Goal: Transaction & Acquisition: Purchase product/service

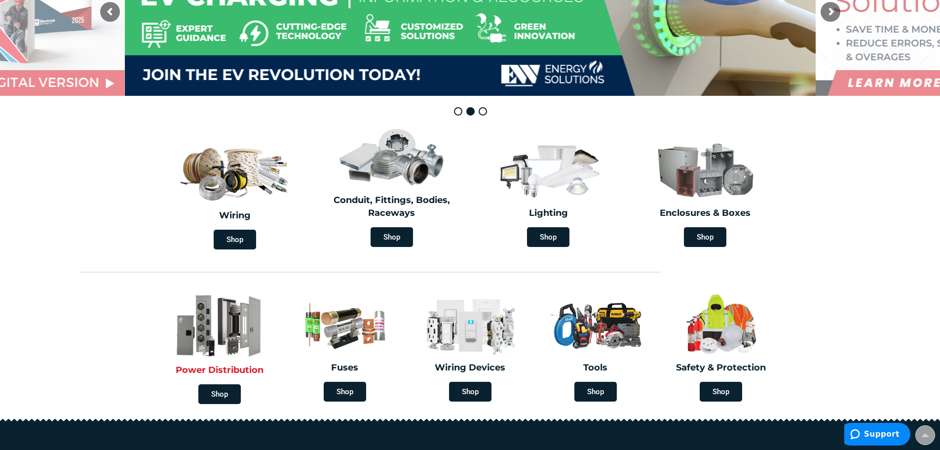
scroll to position [197, 0]
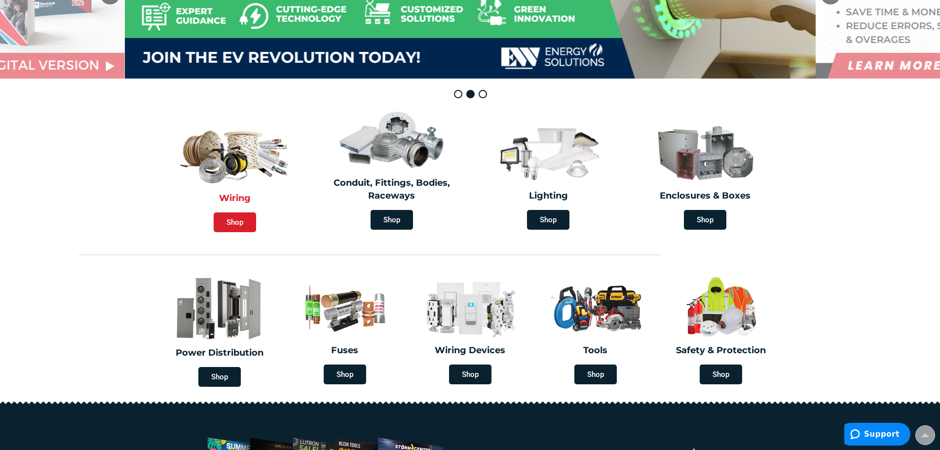
click at [247, 229] on span "Shop" at bounding box center [235, 222] width 42 height 20
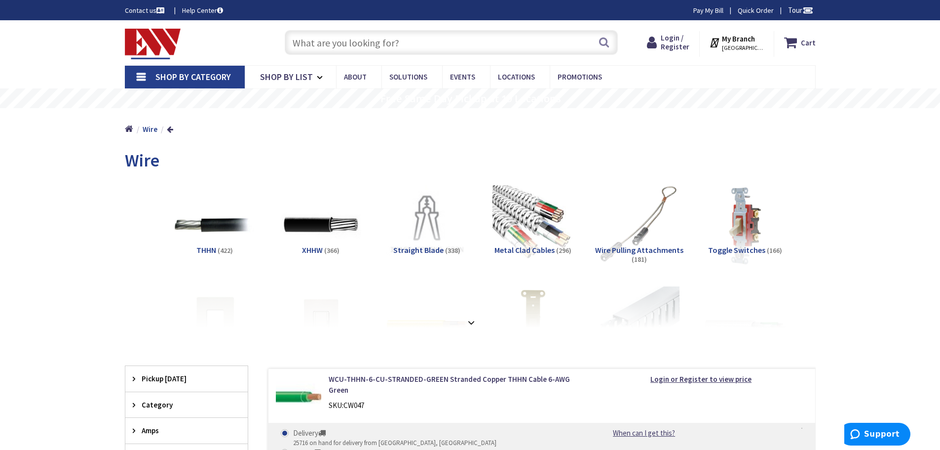
scroll to position [2340, 0]
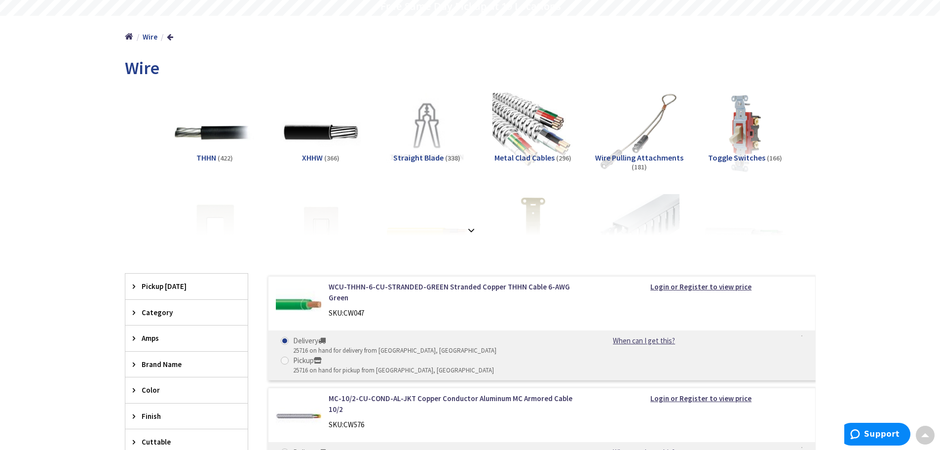
scroll to position [0, 0]
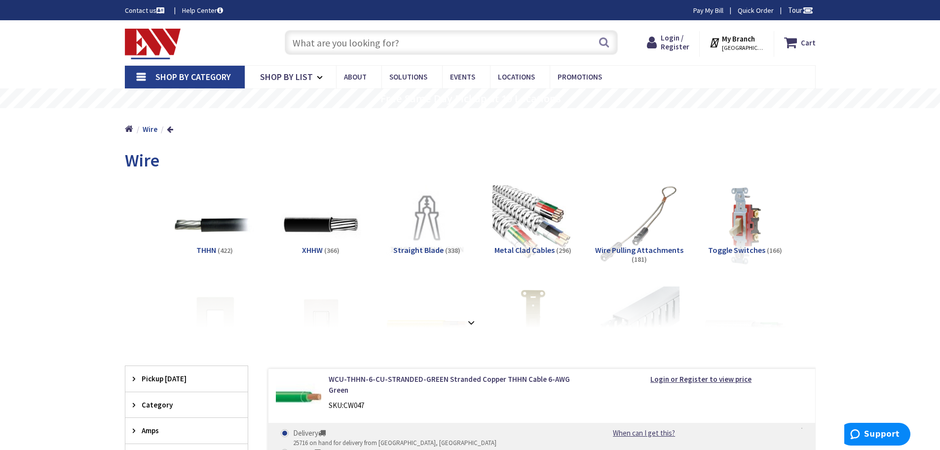
click at [337, 38] on input "text" at bounding box center [451, 42] width 333 height 25
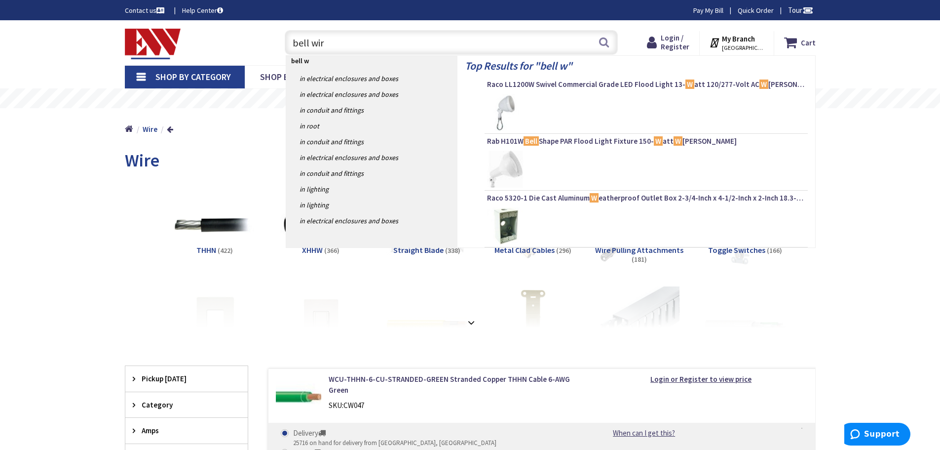
type input "bell wire"
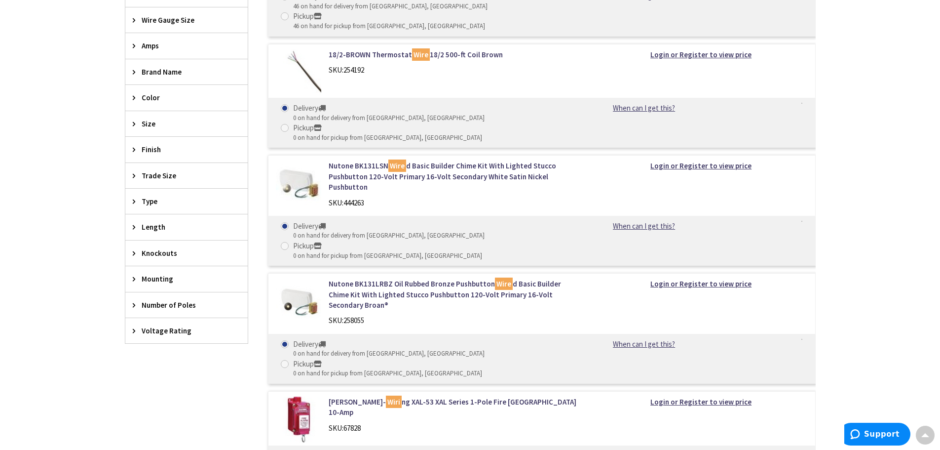
scroll to position [296, 0]
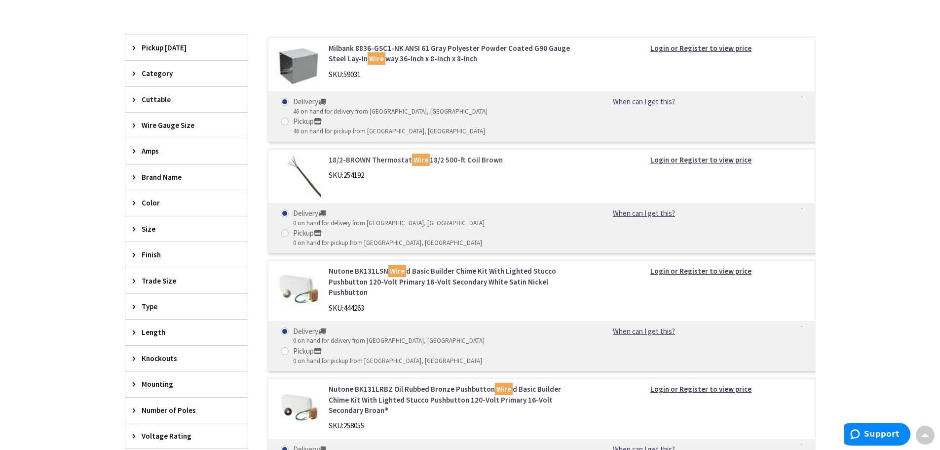
click at [355, 154] on link "18/2-BROWN Thermostat Wire 18/2 500-ft Coil Brown" at bounding box center [454, 159] width 251 height 10
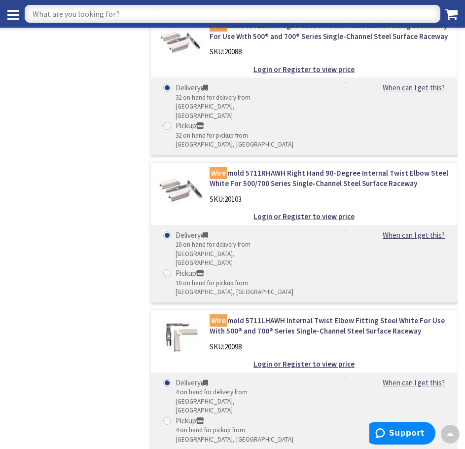
scroll to position [2667, 0]
click at [189, 11] on input "text" at bounding box center [233, 14] width 416 height 18
type input "22 guage"
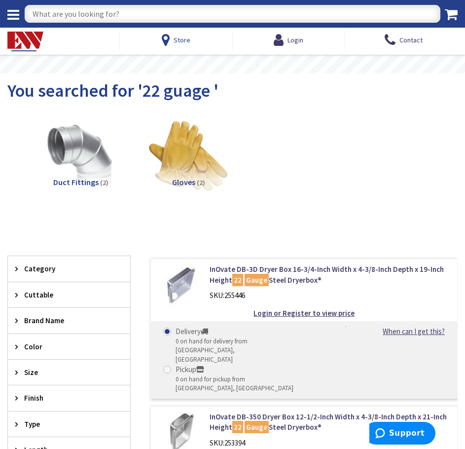
scroll to position [2340, 0]
click at [165, 14] on input "text" at bounding box center [233, 14] width 416 height 18
type input "22 gauge"
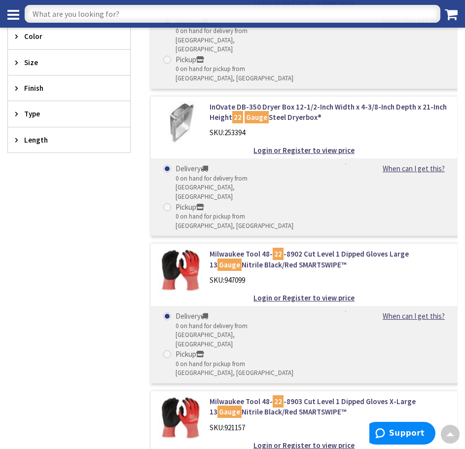
scroll to position [197, 0]
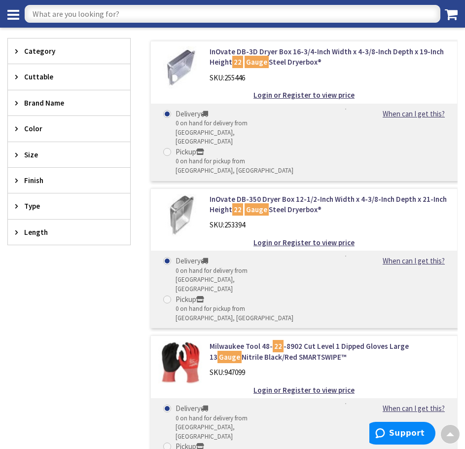
click at [131, 22] on input "text" at bounding box center [233, 14] width 416 height 18
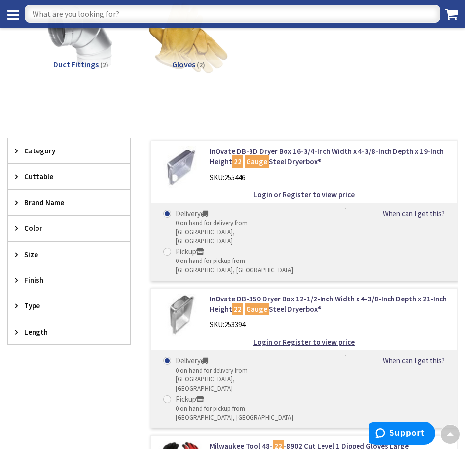
scroll to position [0, 0]
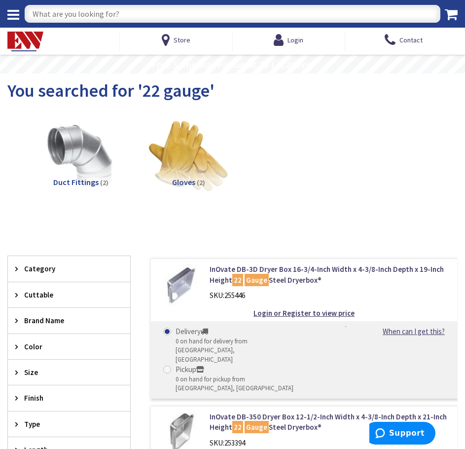
click at [37, 44] on img at bounding box center [25, 42] width 36 height 20
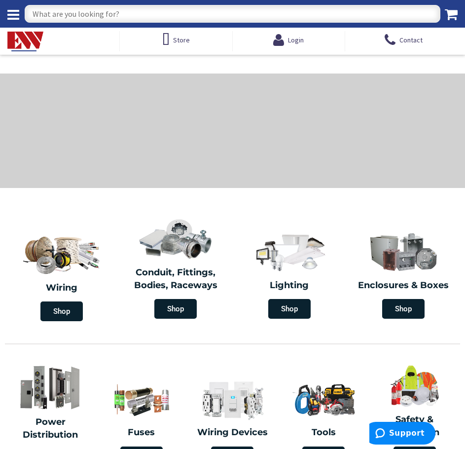
click at [58, 174] on div at bounding box center [232, 131] width 465 height 114
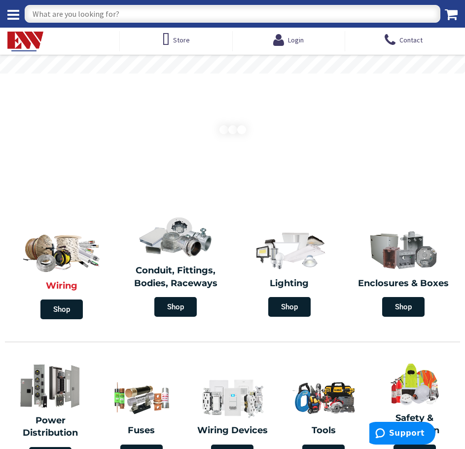
click at [81, 279] on div "Wiring Shop" at bounding box center [62, 275] width 114 height 98
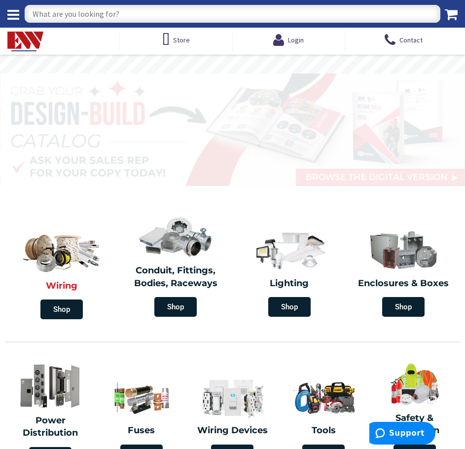
scroll to position [2340, 0]
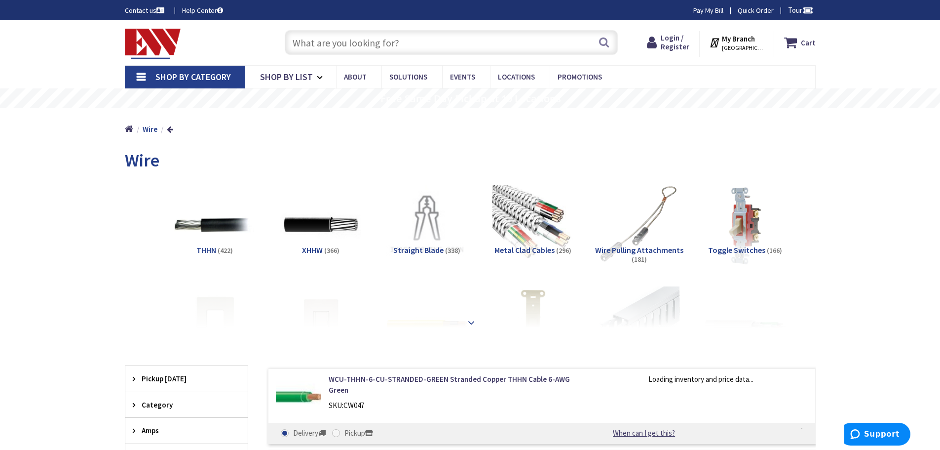
scroll to position [2340, 0]
click at [467, 319] on strong at bounding box center [471, 322] width 12 height 11
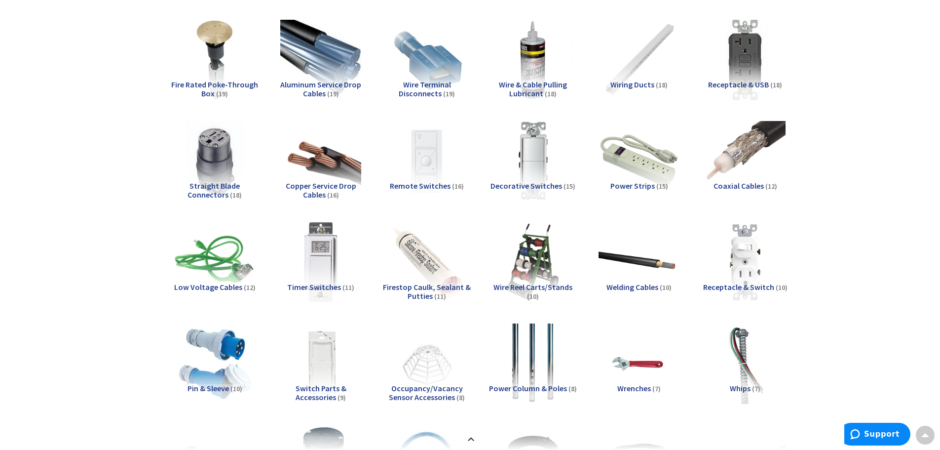
scroll to position [987, 0]
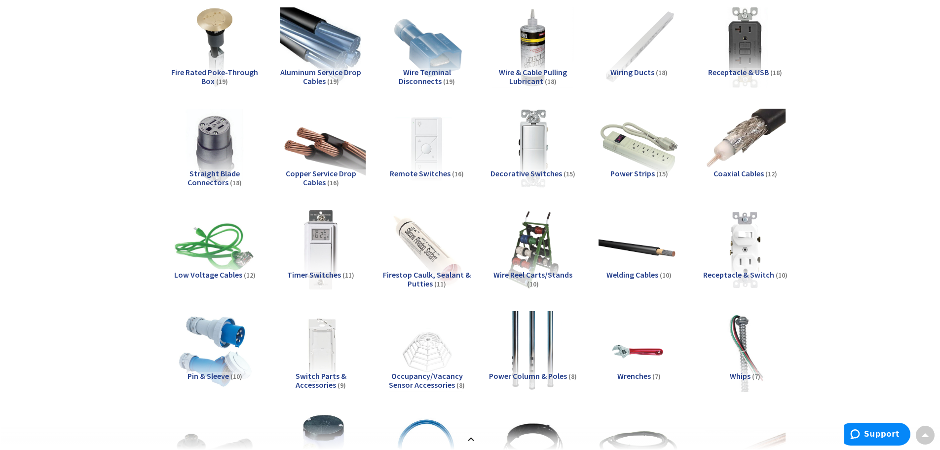
click at [353, 149] on img at bounding box center [320, 148] width 89 height 89
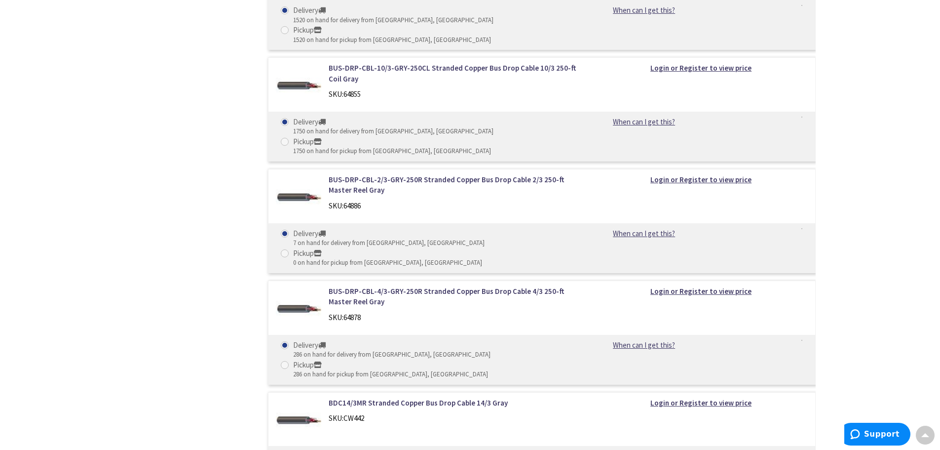
scroll to position [3009, 0]
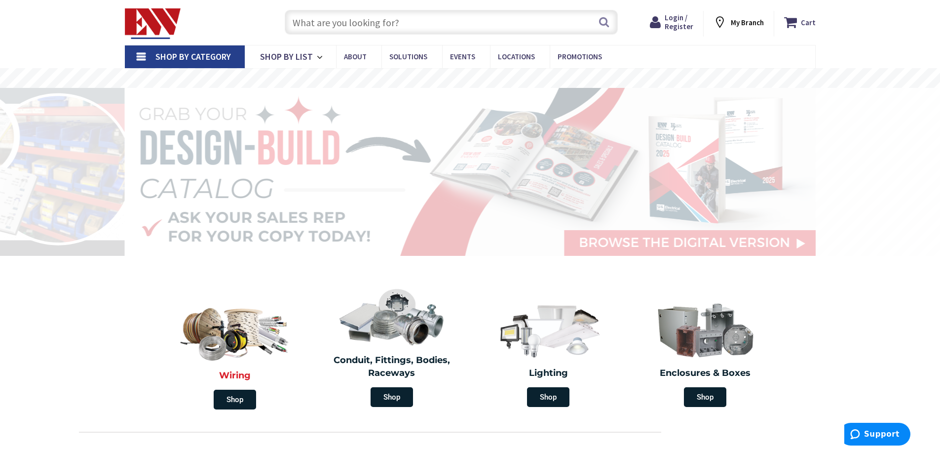
scroll to position [2340, 0]
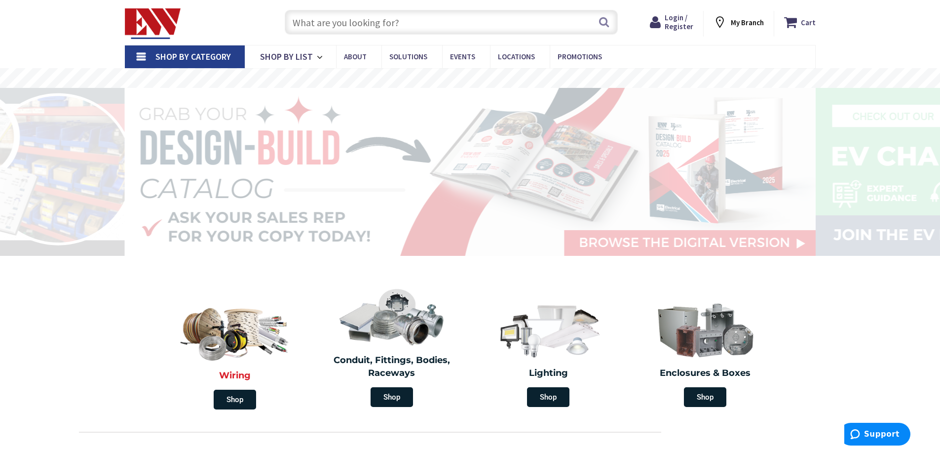
click at [225, 342] on img at bounding box center [234, 330] width 117 height 69
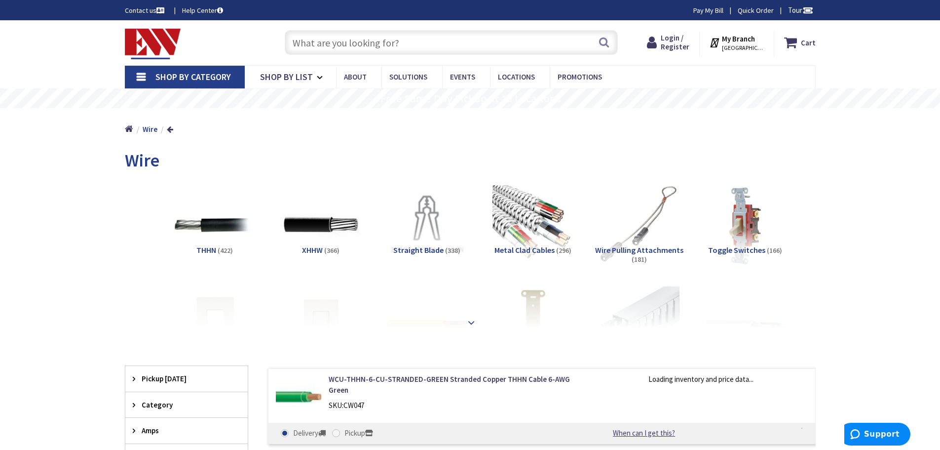
scroll to position [2340, 0]
click at [470, 320] on strong at bounding box center [471, 322] width 12 height 11
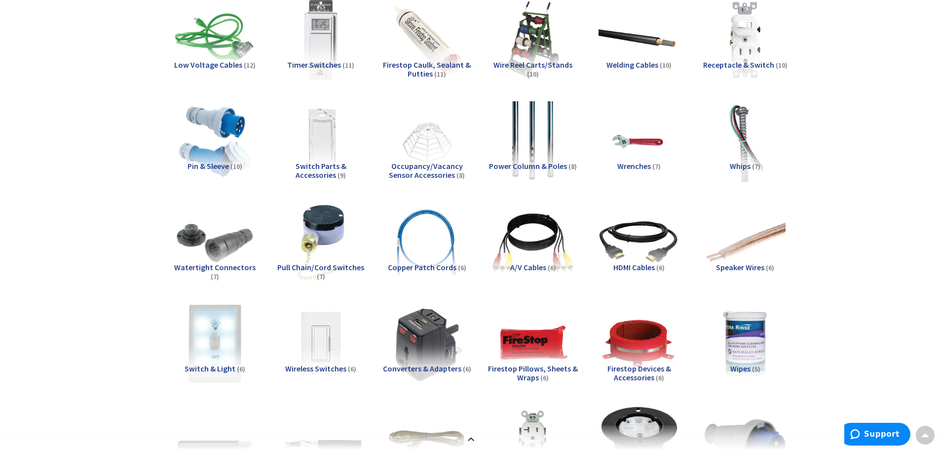
scroll to position [1183, 0]
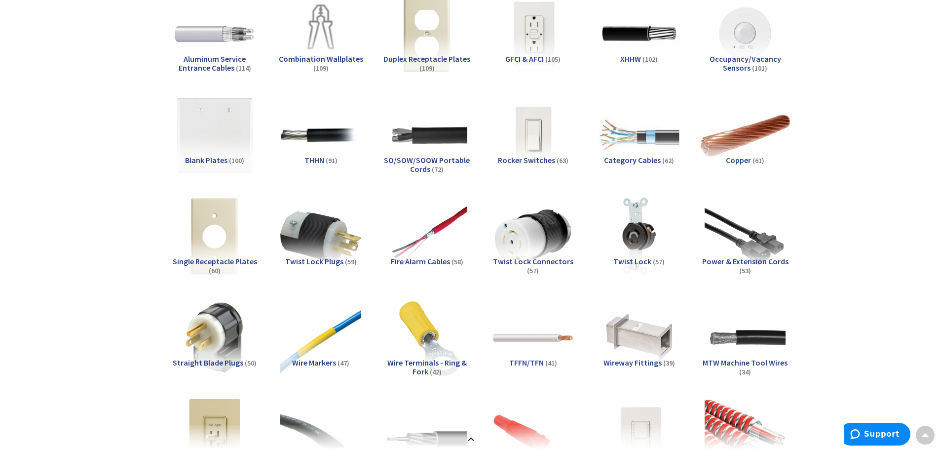
click at [759, 141] on img at bounding box center [744, 134] width 89 height 89
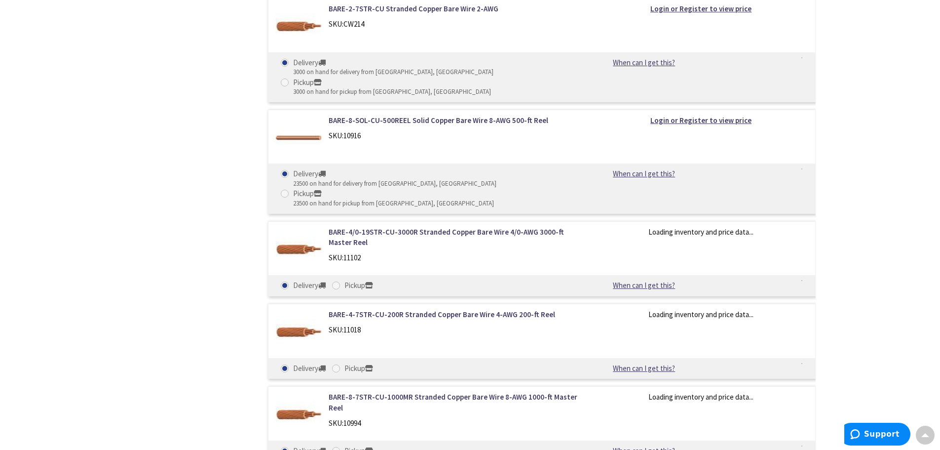
scroll to position [3503, 0]
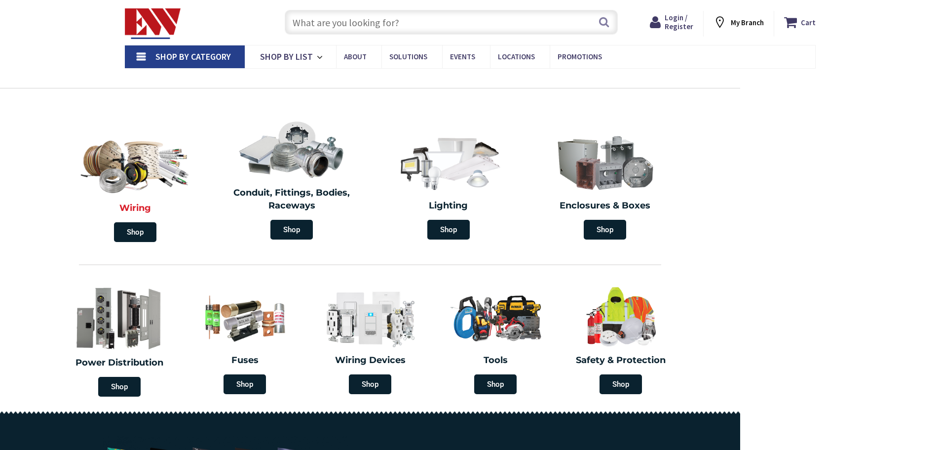
scroll to position [306, 0]
click at [135, 88] on div at bounding box center [370, 88] width 740 height 0
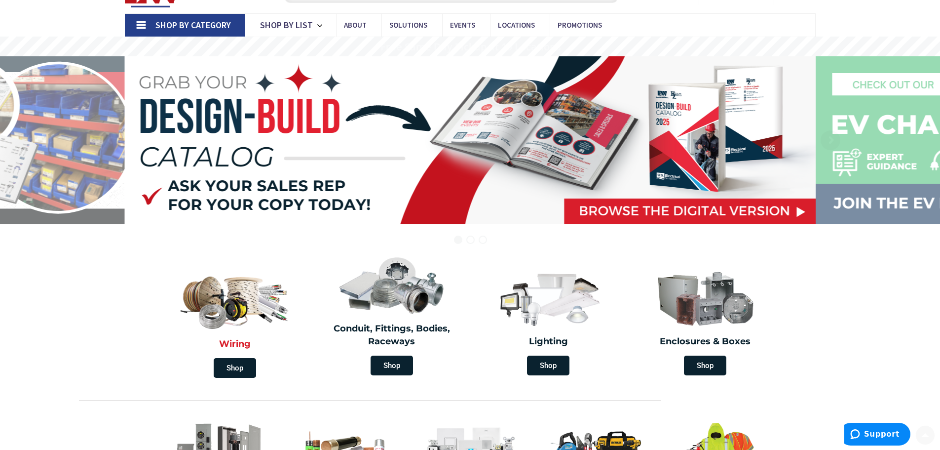
scroll to position [70, 0]
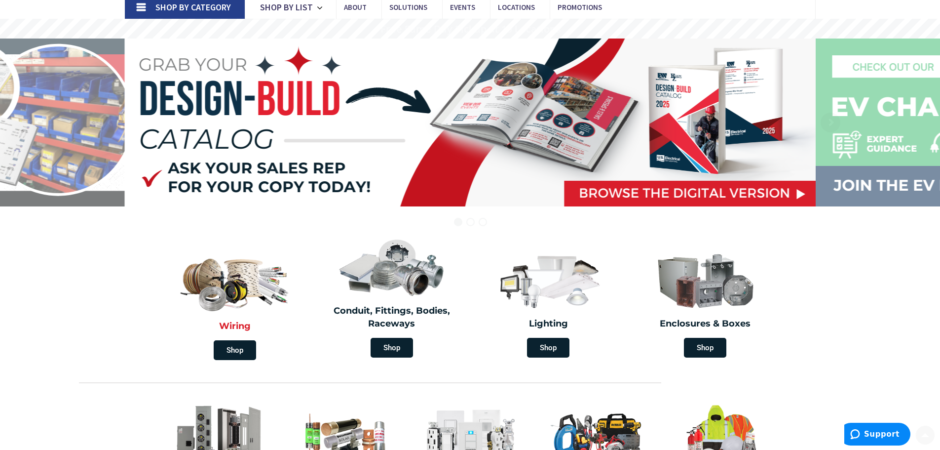
click at [222, 307] on img at bounding box center [234, 280] width 117 height 69
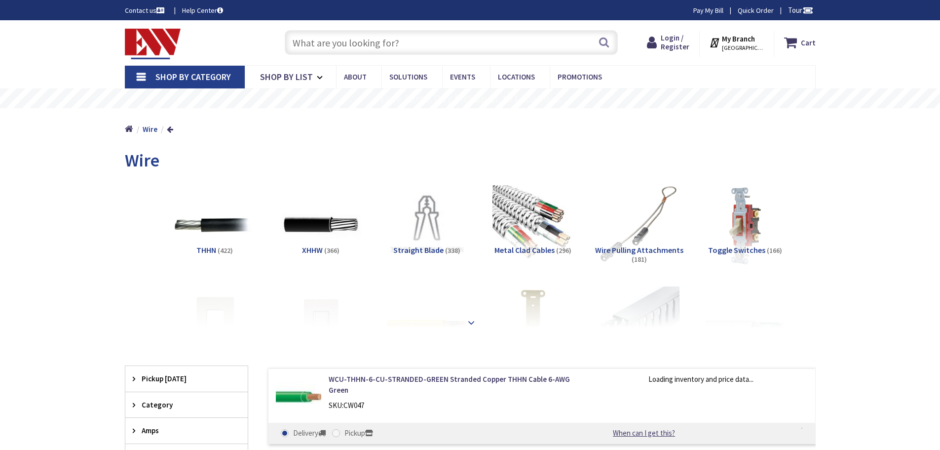
scroll to position [2334, 0]
click at [472, 316] on div at bounding box center [470, 300] width 641 height 54
click at [468, 319] on strong at bounding box center [471, 322] width 12 height 11
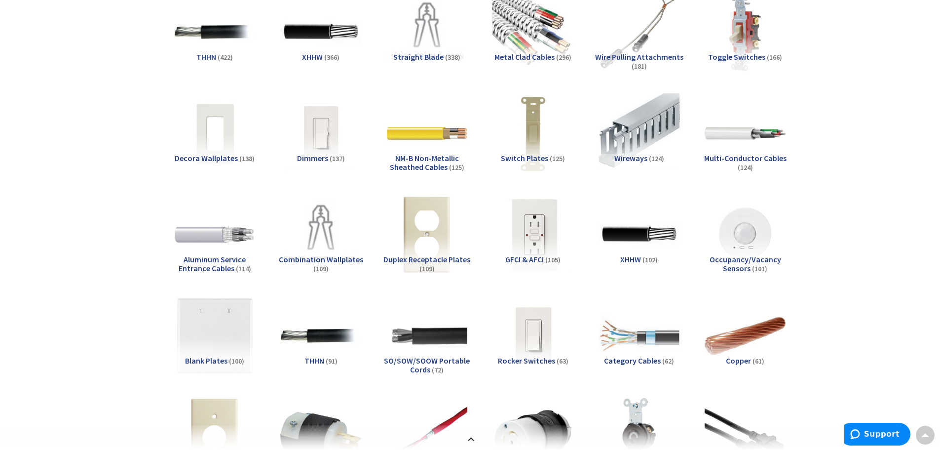
scroll to position [296, 0]
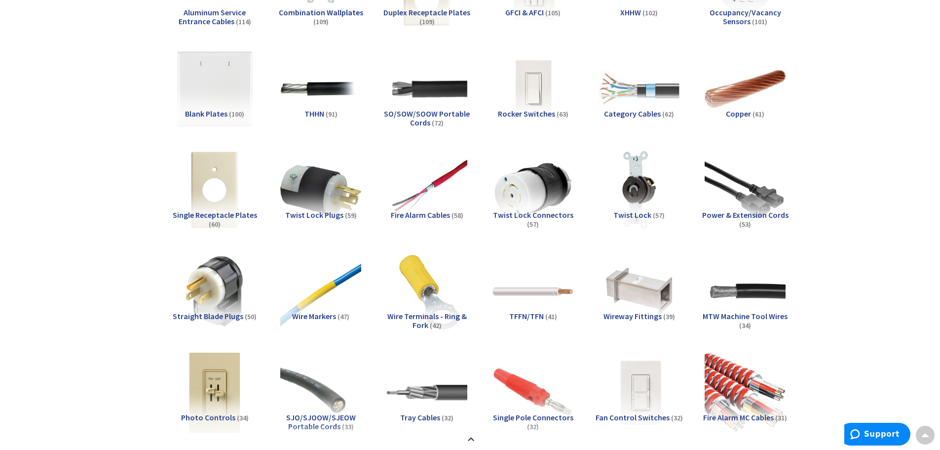
scroll to position [444, 0]
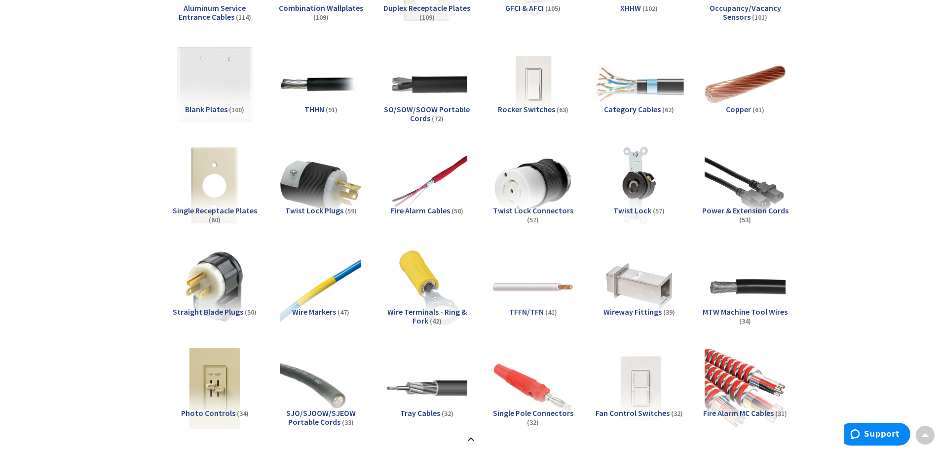
click at [657, 87] on img at bounding box center [638, 83] width 89 height 89
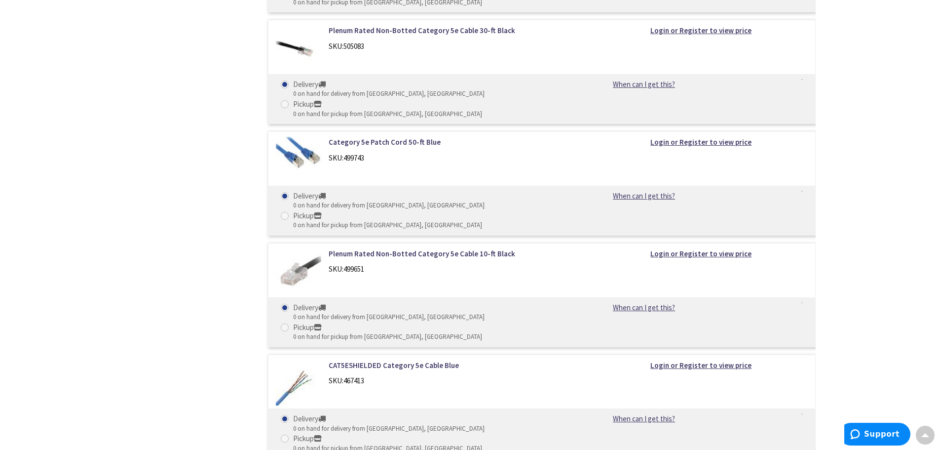
scroll to position [5723, 0]
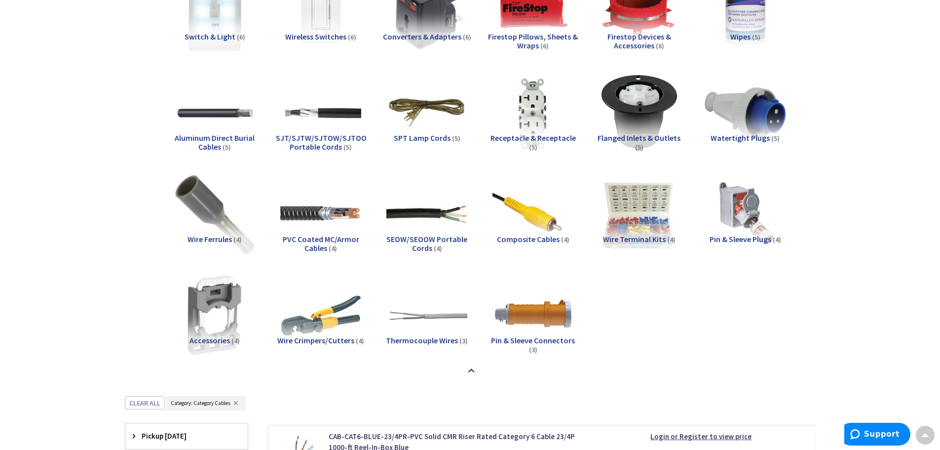
scroll to position [1529, 0]
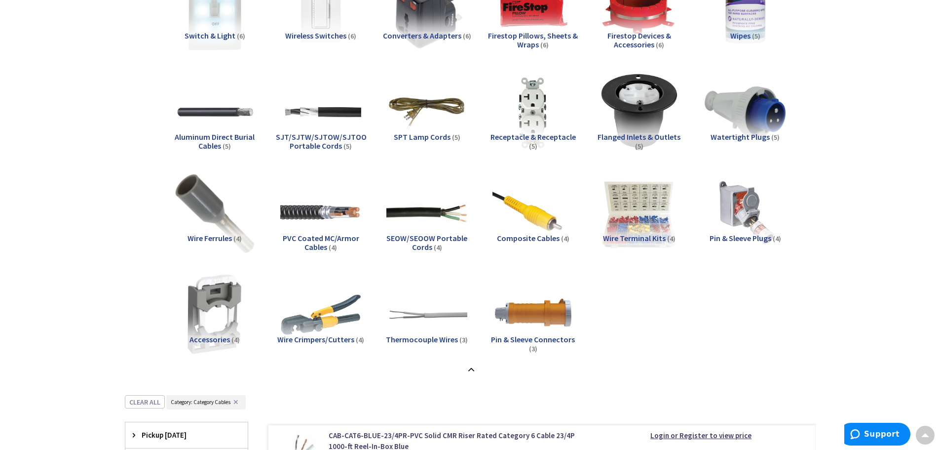
click at [421, 341] on span "Thermocouple Wires" at bounding box center [422, 339] width 72 height 10
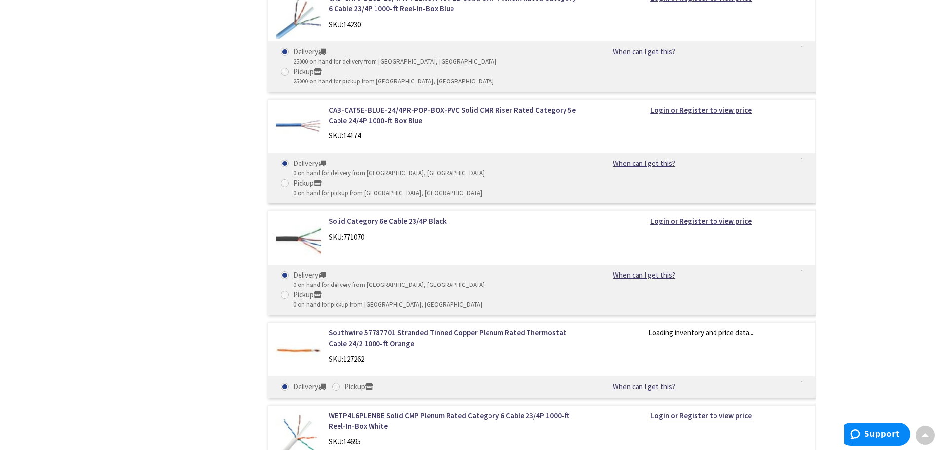
scroll to position [2220, 0]
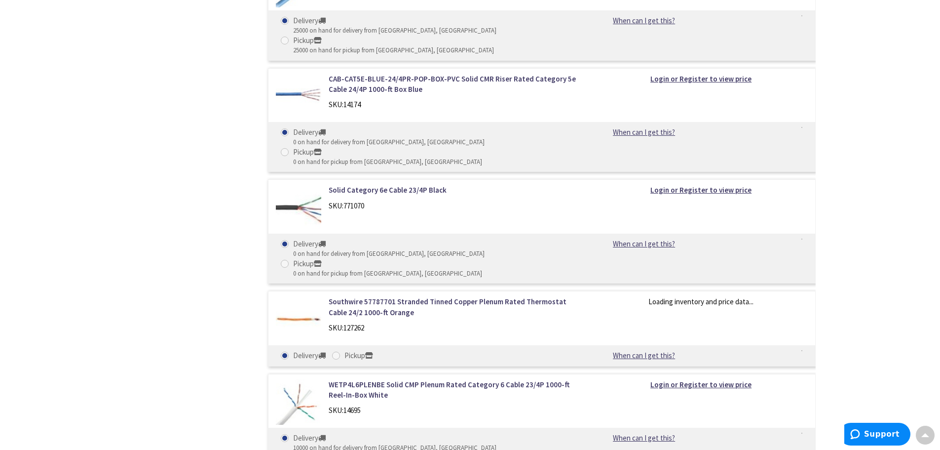
click at [201, 244] on div "Filters 65 items Pickup [DATE] [GEOGRAPHIC_DATA] (0 mi) (27) [GEOGRAPHIC_DATA] …" at bounding box center [186, 274] width 123 height 1086
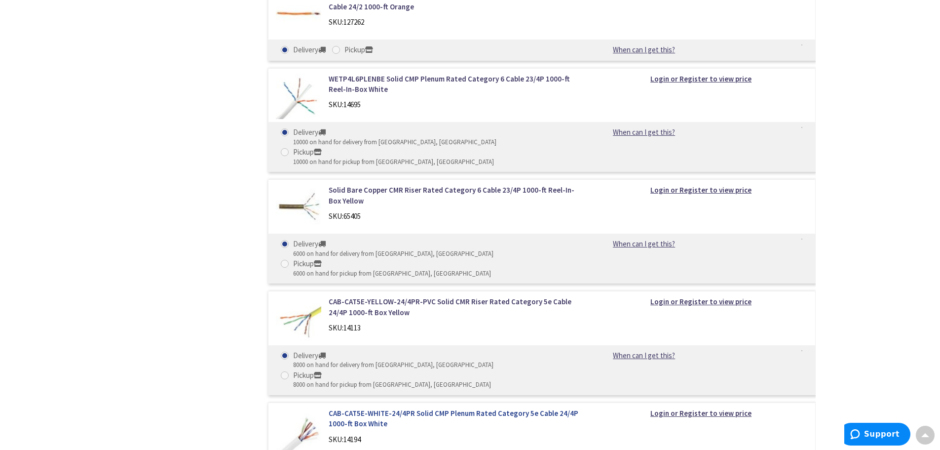
scroll to position [2565, 0]
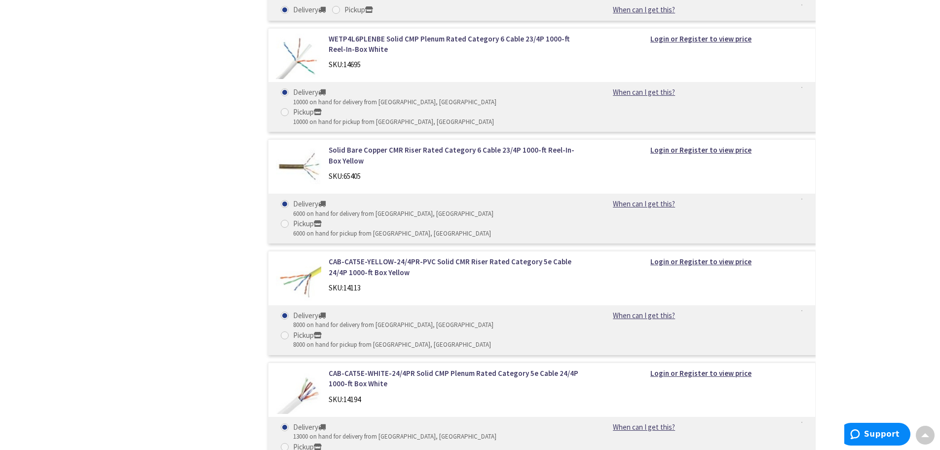
click at [574, 256] on div "CAB-CAT5E-YELLOW-24/4PR-PVC Solid CMR Riser Rated Category 5e Cable 24/4P 1000-…" at bounding box center [454, 276] width 266 height 41
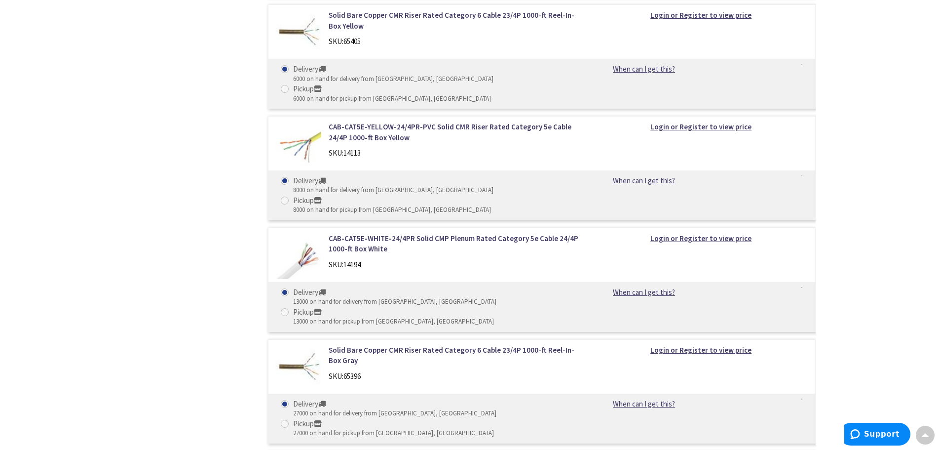
scroll to position [2713, 0]
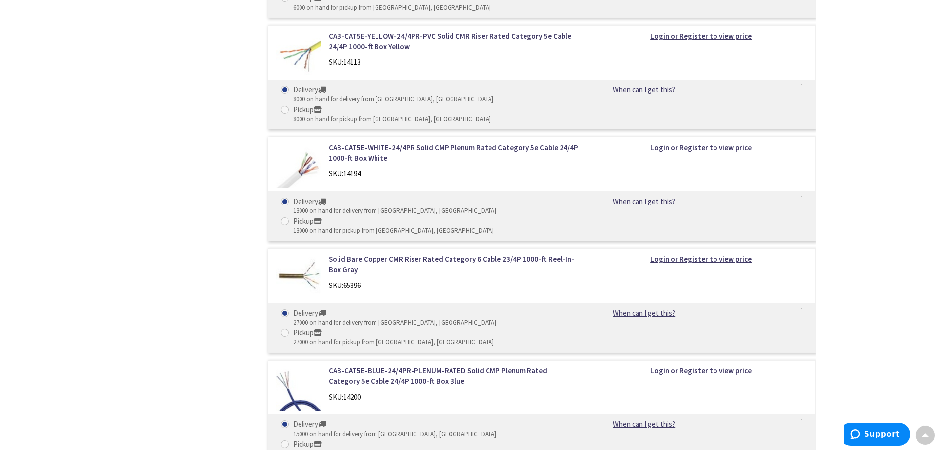
scroll to position [2812, 0]
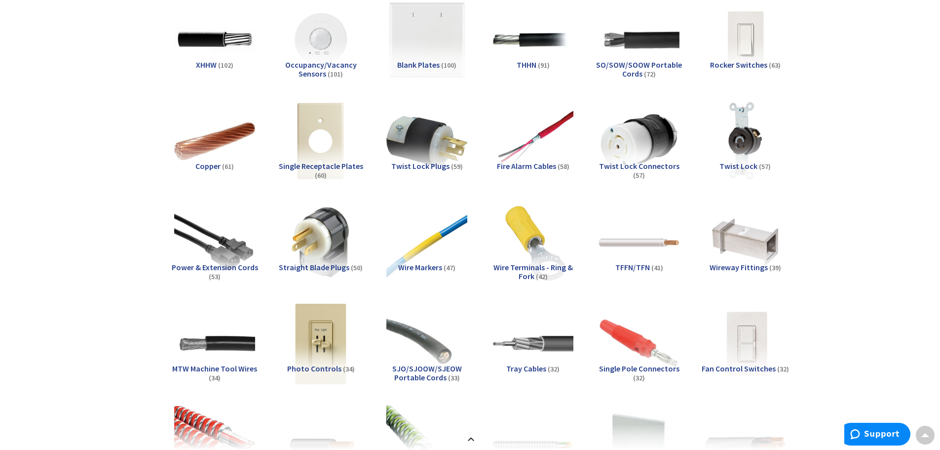
scroll to position [488, 0]
click at [647, 264] on span "TFFN/TFN" at bounding box center [632, 268] width 35 height 10
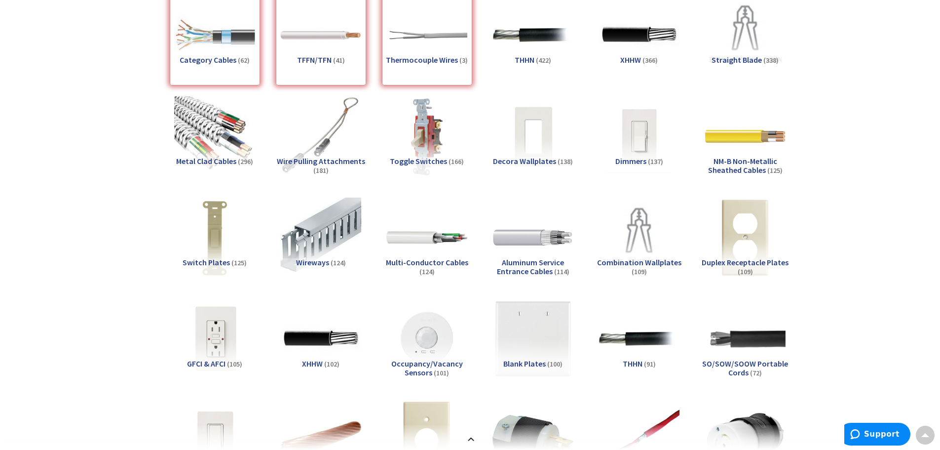
scroll to position [98, 0]
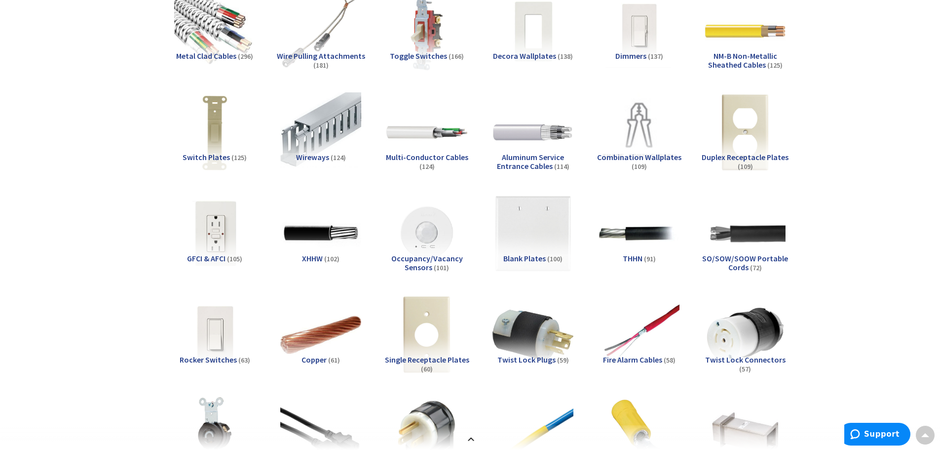
scroll to position [296, 0]
